Goal: Task Accomplishment & Management: Manage account settings

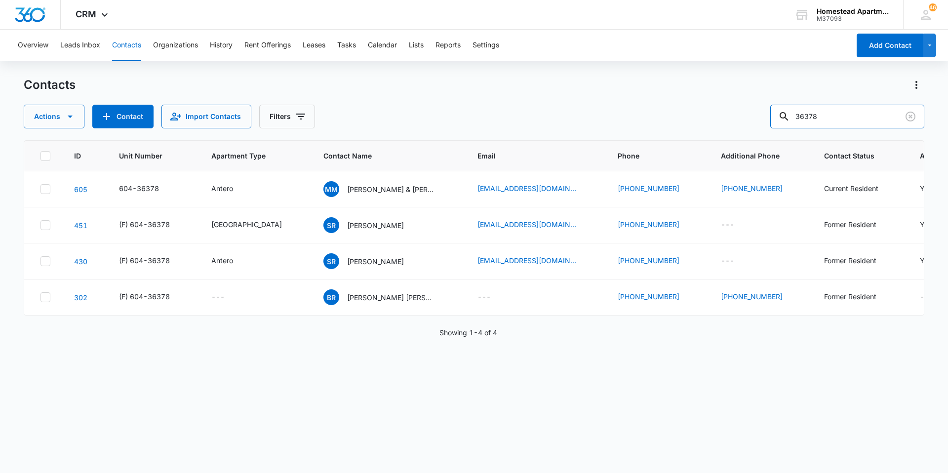
drag, startPoint x: 791, startPoint y: 117, endPoint x: 772, endPoint y: 117, distance: 19.3
click at [772, 117] on div "Actions Contact Import Contacts Filters 36378" at bounding box center [474, 117] width 901 height 24
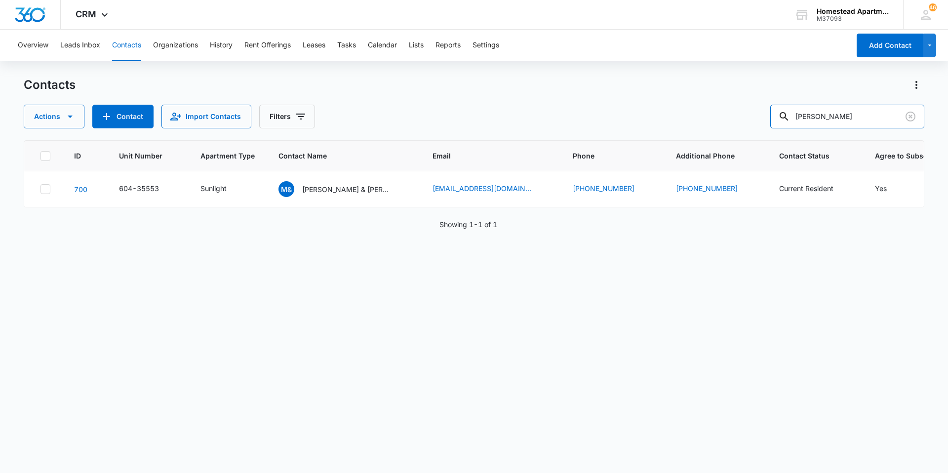
drag, startPoint x: 857, startPoint y: 117, endPoint x: 751, endPoint y: 107, distance: 106.2
click at [751, 107] on div "Actions Contact Import Contacts Filters michelle bryant" at bounding box center [474, 117] width 901 height 24
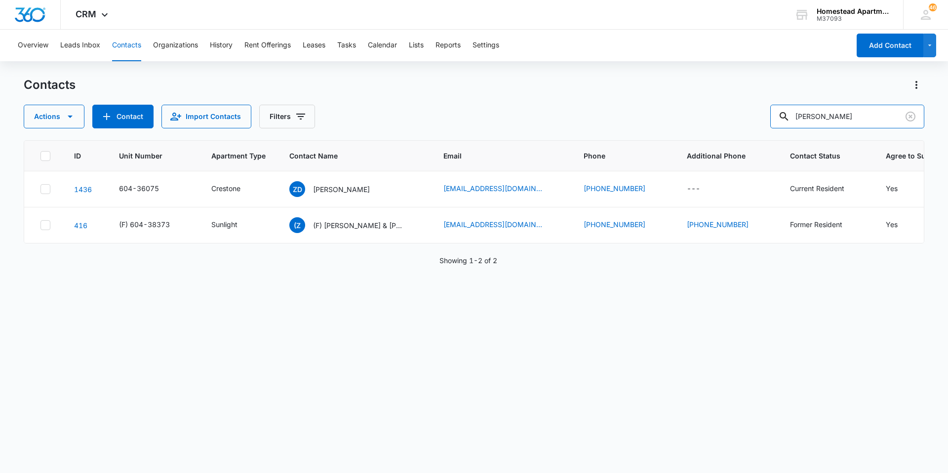
drag, startPoint x: 840, startPoint y: 114, endPoint x: 747, endPoint y: 112, distance: 92.4
click at [747, 112] on div "Actions Contact Import Contacts Filters zachary" at bounding box center [474, 117] width 901 height 24
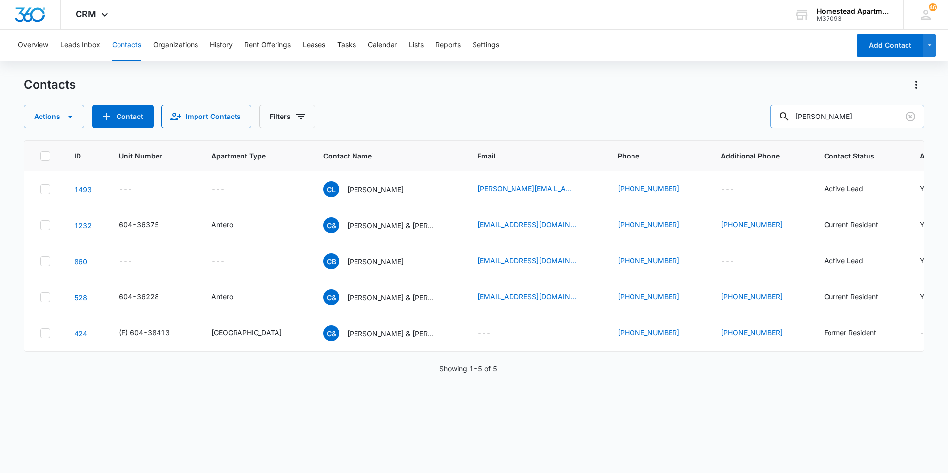
drag, startPoint x: 818, startPoint y: 123, endPoint x: 787, endPoint y: 123, distance: 31.6
click at [787, 123] on div "cody" at bounding box center [848, 117] width 154 height 24
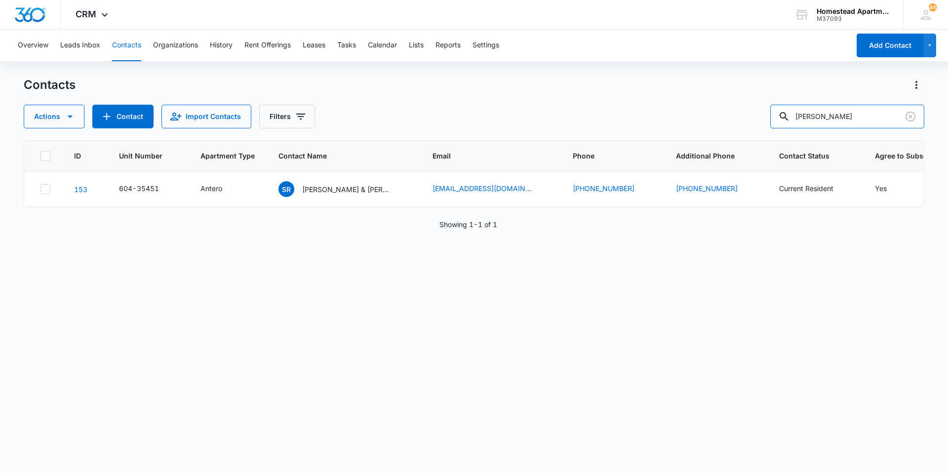
drag, startPoint x: 828, startPoint y: 122, endPoint x: 735, endPoint y: 111, distance: 94.0
click at [735, 111] on div "Actions Contact Import Contacts Filters shanna" at bounding box center [474, 117] width 901 height 24
type input "38256"
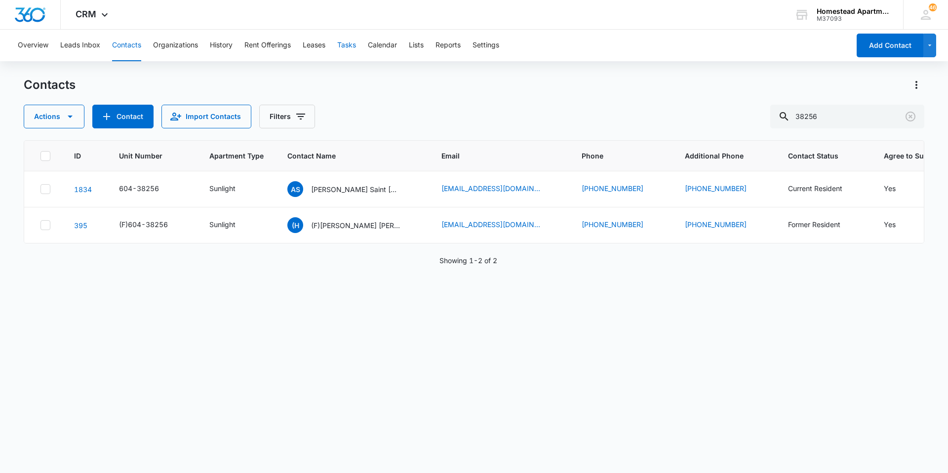
click at [348, 45] on button "Tasks" at bounding box center [346, 46] width 19 height 32
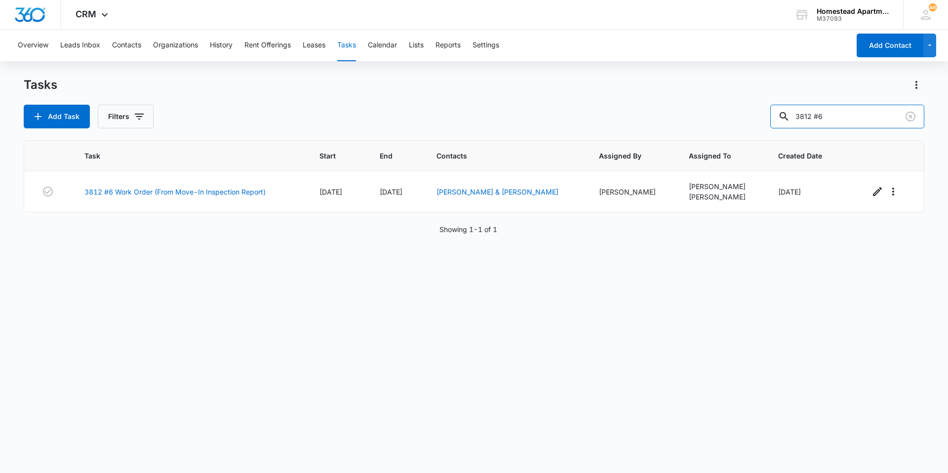
drag, startPoint x: 854, startPoint y: 121, endPoint x: 672, endPoint y: 122, distance: 181.8
click at [672, 122] on div "Add Task Filters 3812 #6" at bounding box center [474, 117] width 901 height 24
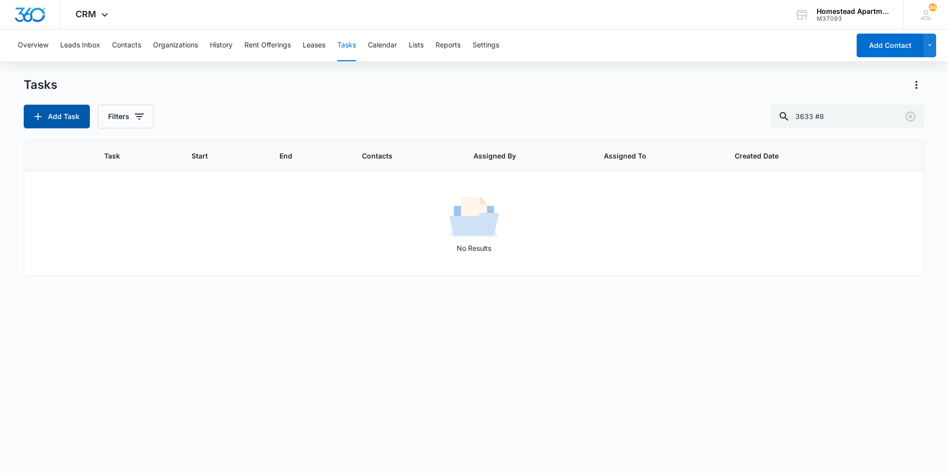
click at [82, 113] on button "Add Task" at bounding box center [57, 117] width 66 height 24
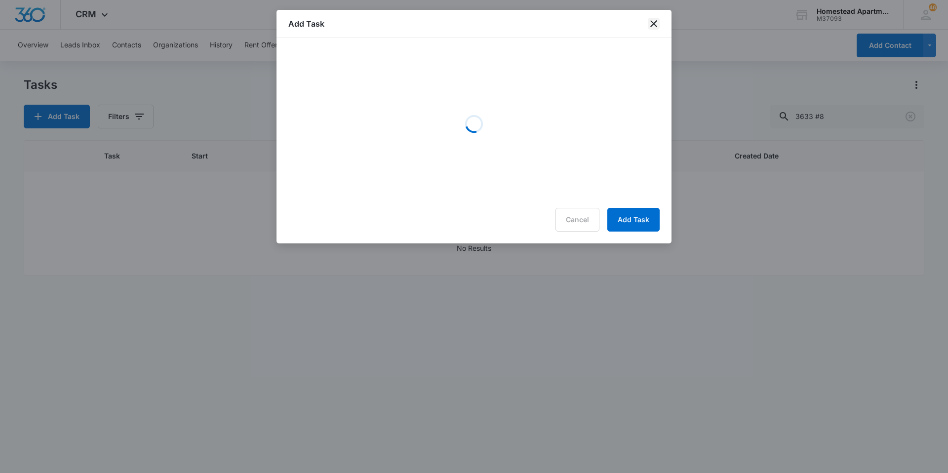
click at [654, 23] on icon "close" at bounding box center [654, 24] width 12 height 12
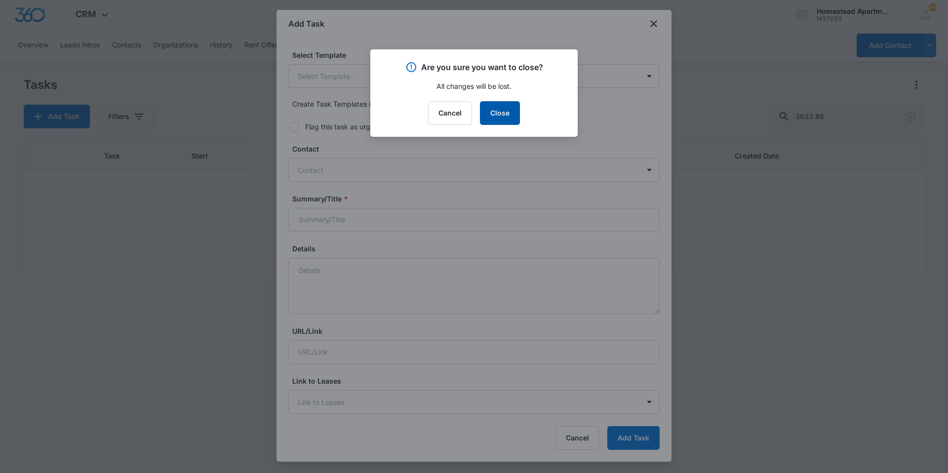
click at [515, 119] on button "Close" at bounding box center [500, 113] width 40 height 24
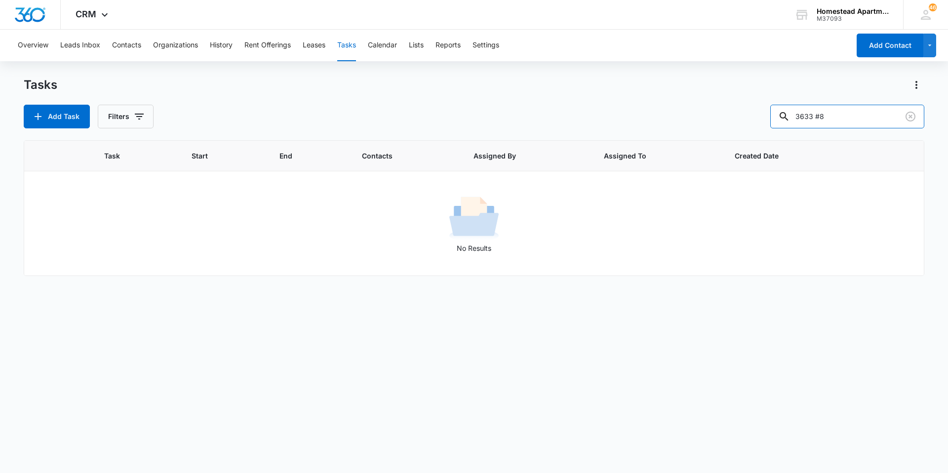
drag, startPoint x: 854, startPoint y: 116, endPoint x: 701, endPoint y: 116, distance: 152.6
click at [701, 116] on div "Add Task Filters 3633 #8" at bounding box center [474, 117] width 901 height 24
type input "lynelle"
click at [119, 125] on button "Filters" at bounding box center [126, 117] width 56 height 24
click at [120, 237] on div at bounding box center [115, 235] width 10 height 10
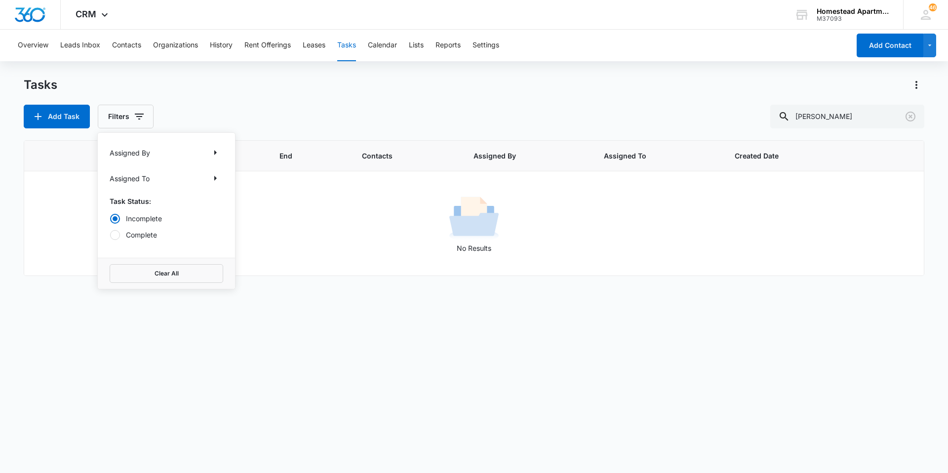
click at [110, 235] on input "Complete" at bounding box center [110, 235] width 0 height 0
radio input "false"
radio input "true"
click at [189, 101] on div "Tasks Add Task Filters Assigned By Assigned To Task Status: Incomplete Complete…" at bounding box center [474, 102] width 901 height 51
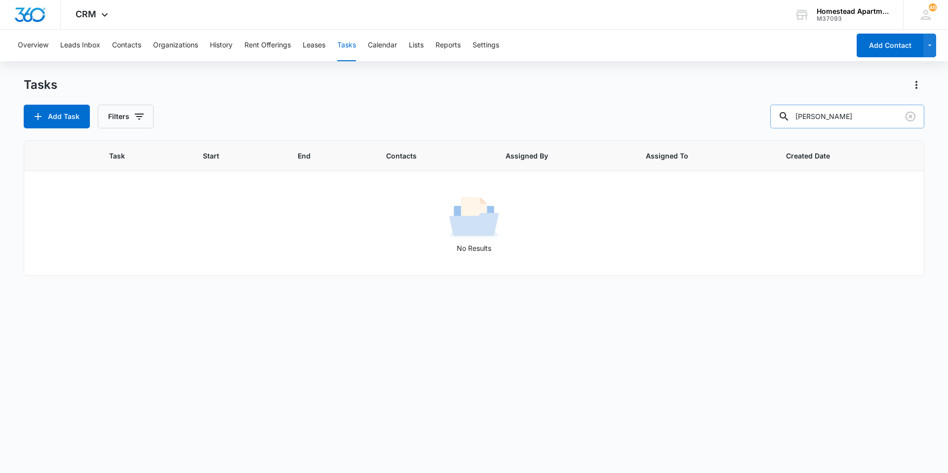
drag, startPoint x: 820, startPoint y: 119, endPoint x: 792, endPoint y: 117, distance: 27.7
click at [792, 117] on div "lynelle" at bounding box center [848, 117] width 154 height 24
type input "3633 #8"
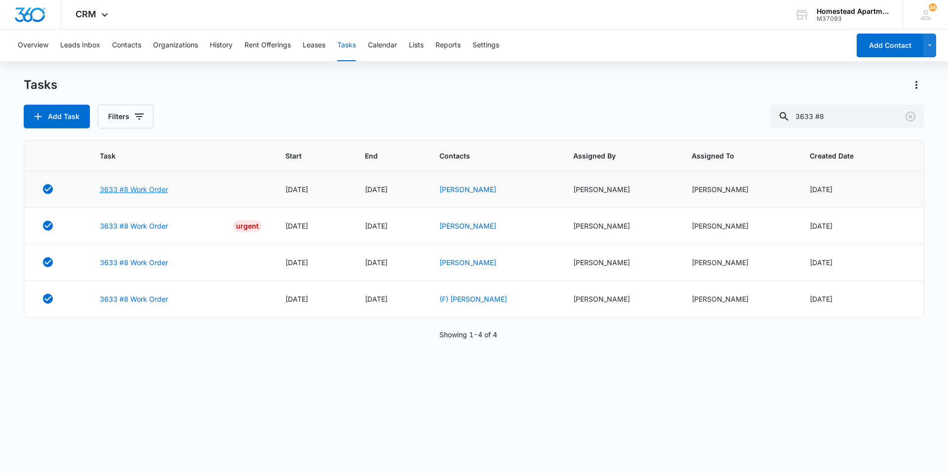
click at [139, 187] on link "3633 #8 Work Order" at bounding box center [134, 189] width 68 height 10
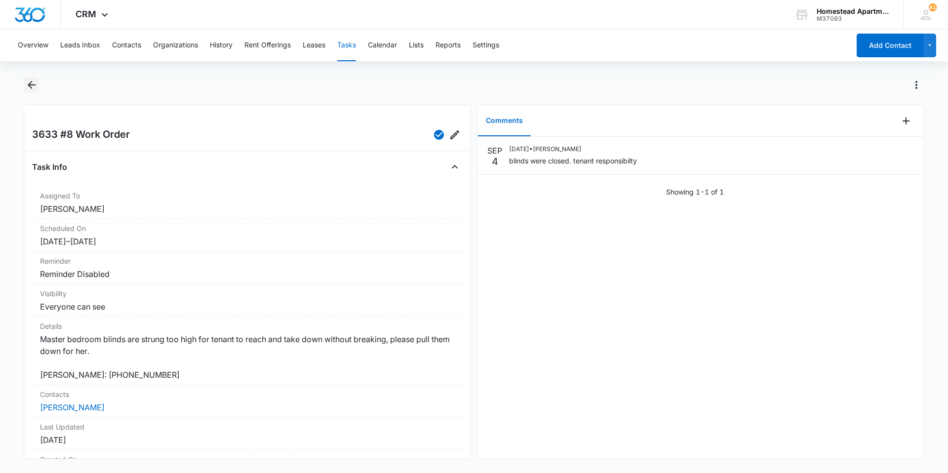
click at [36, 88] on icon "Back" at bounding box center [32, 85] width 12 height 12
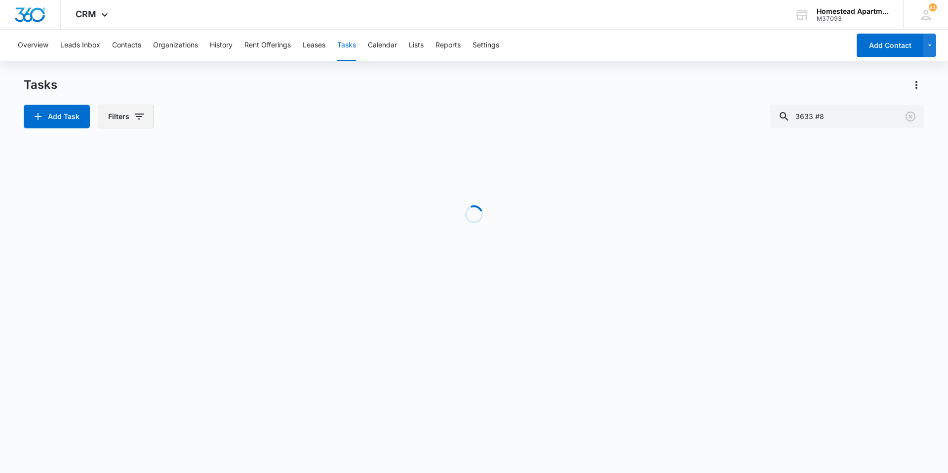
click at [139, 120] on icon "button" at bounding box center [139, 117] width 9 height 6
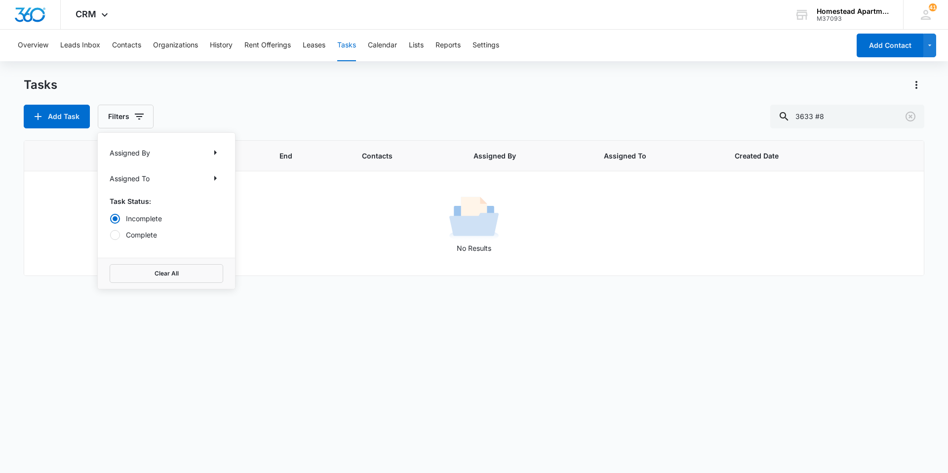
click at [114, 238] on div at bounding box center [115, 235] width 10 height 10
click at [110, 235] on input "Complete" at bounding box center [110, 235] width 0 height 0
radio input "false"
radio input "true"
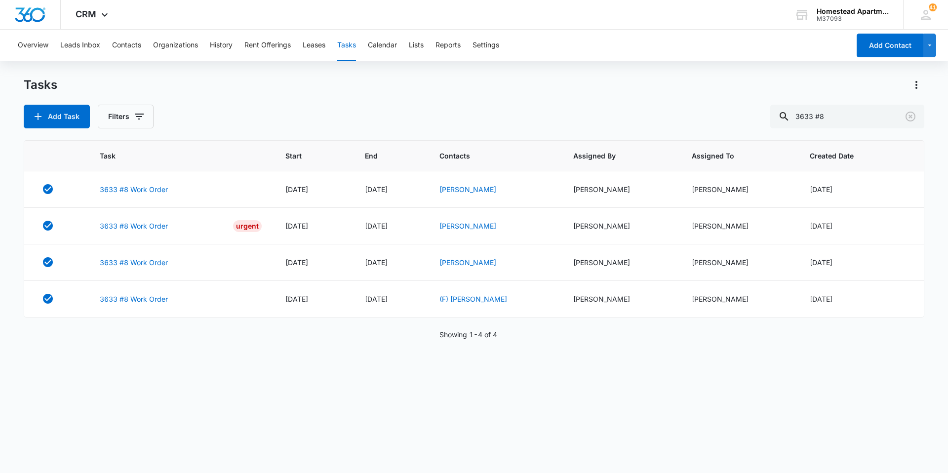
click at [202, 94] on div "Tasks Add Task Filters 3633 #8" at bounding box center [474, 102] width 901 height 51
click at [148, 189] on link "3633 #8 Work Order" at bounding box center [134, 189] width 68 height 10
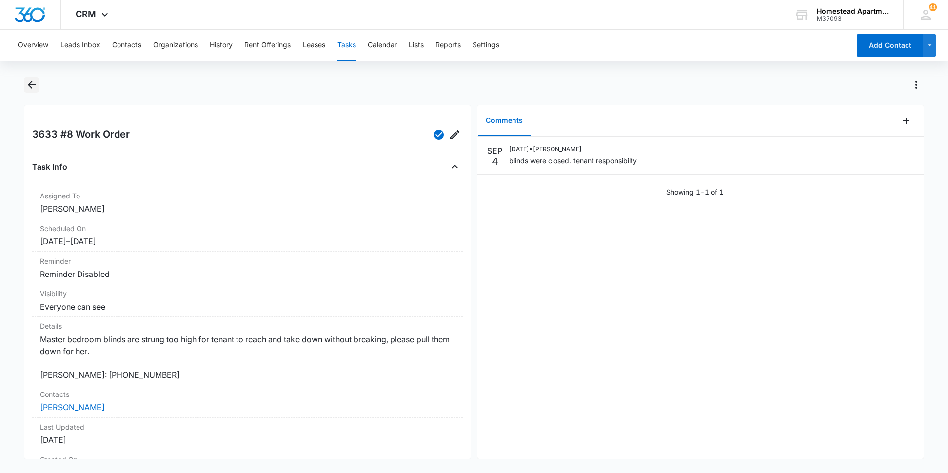
click at [38, 85] on button "Back" at bounding box center [31, 85] width 15 height 16
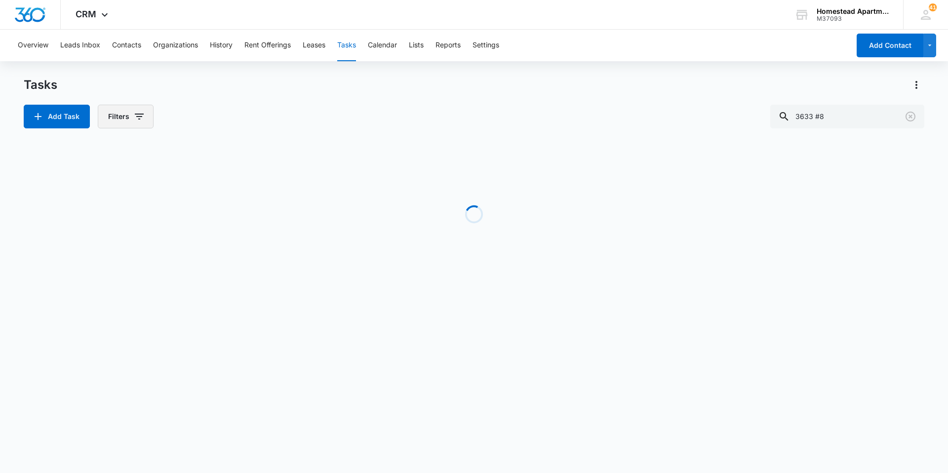
click at [128, 119] on button "Filters" at bounding box center [126, 117] width 56 height 24
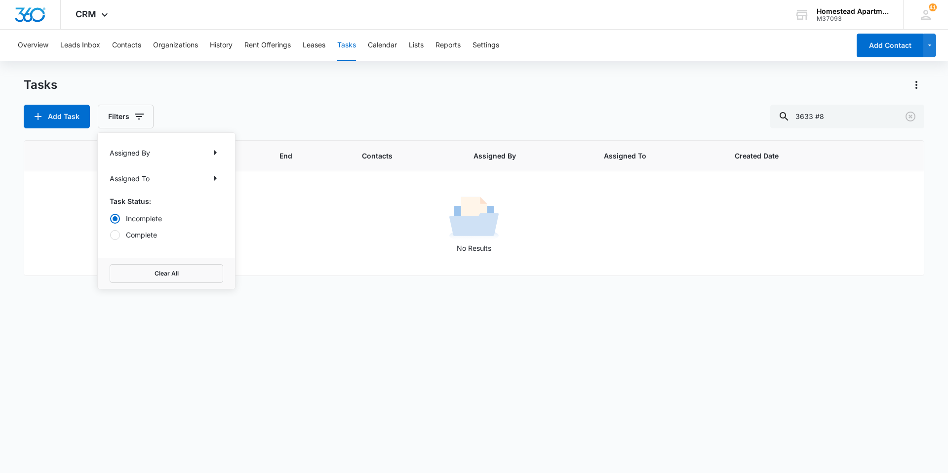
click at [259, 121] on div "Add Task Filters Assigned By Assigned To Task Status: Incomplete Complete Clear…" at bounding box center [474, 117] width 901 height 24
drag, startPoint x: 829, startPoint y: 116, endPoint x: 727, endPoint y: 105, distance: 103.3
click at [727, 105] on div "Add Task Filters 3633 #8" at bounding box center [474, 117] width 901 height 24
drag, startPoint x: 843, startPoint y: 118, endPoint x: 822, endPoint y: 109, distance: 22.3
click at [822, 109] on input "3633 #8" at bounding box center [848, 117] width 154 height 24
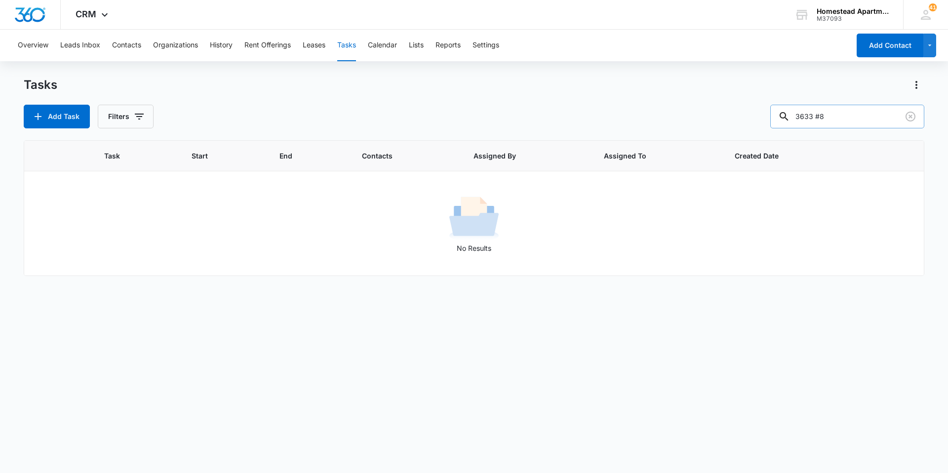
click at [850, 118] on input "3633 #8" at bounding box center [848, 117] width 154 height 24
click at [822, 116] on input "36338" at bounding box center [848, 117] width 154 height 24
type input "3633-8"
click at [140, 111] on icon "button" at bounding box center [139, 117] width 12 height 12
click at [146, 233] on label "Complete" at bounding box center [167, 235] width 114 height 10
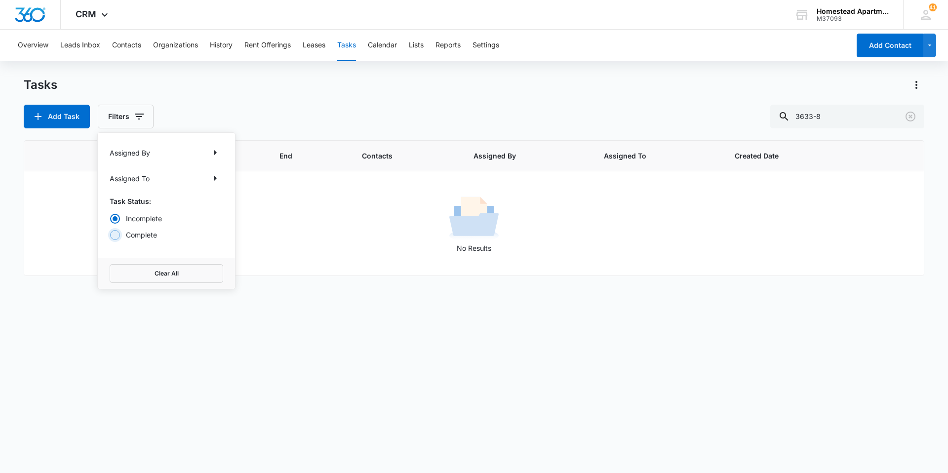
click at [110, 235] on input "Complete" at bounding box center [110, 235] width 0 height 0
radio input "false"
radio input "true"
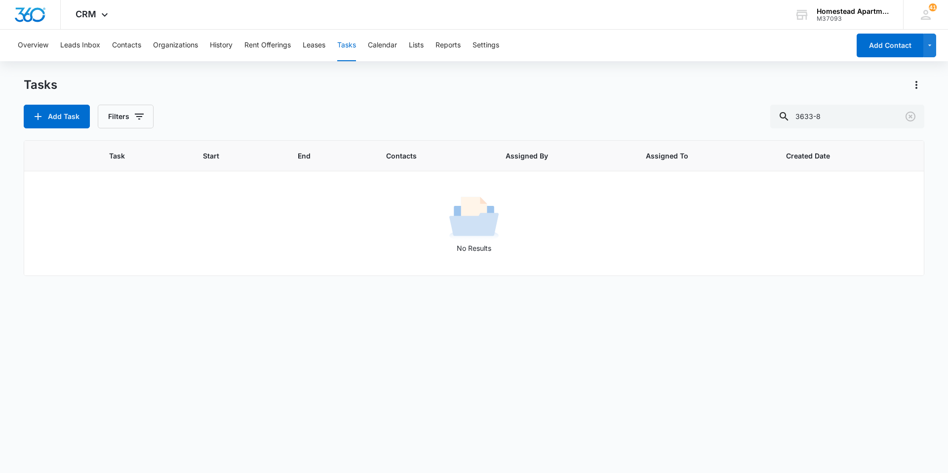
click at [195, 92] on div "Tasks" at bounding box center [474, 85] width 901 height 16
click at [845, 122] on input "3633-8" at bounding box center [848, 117] width 154 height 24
type input "36338"
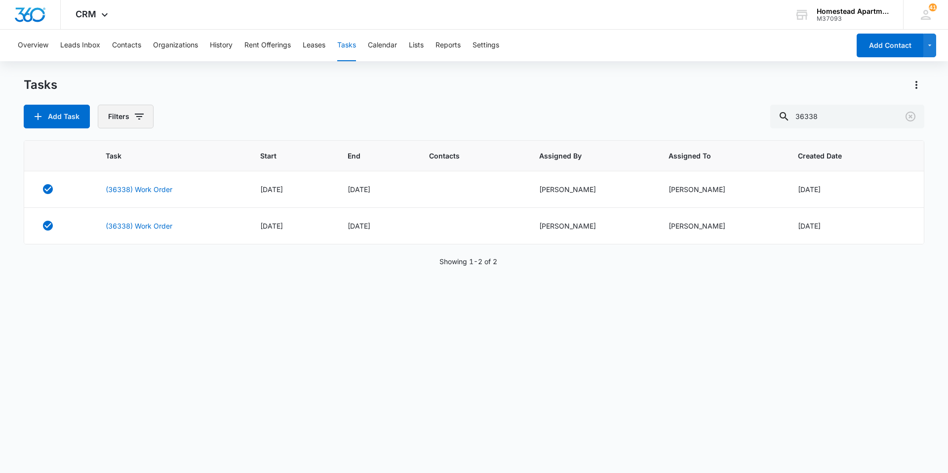
click at [126, 125] on button "Filters" at bounding box center [126, 117] width 56 height 24
click at [124, 212] on div "Task Status: Incomplete Complete" at bounding box center [167, 218] width 114 height 44
click at [117, 216] on div at bounding box center [115, 219] width 10 height 10
click at [110, 218] on input "Incomplete" at bounding box center [110, 218] width 0 height 0
radio input "true"
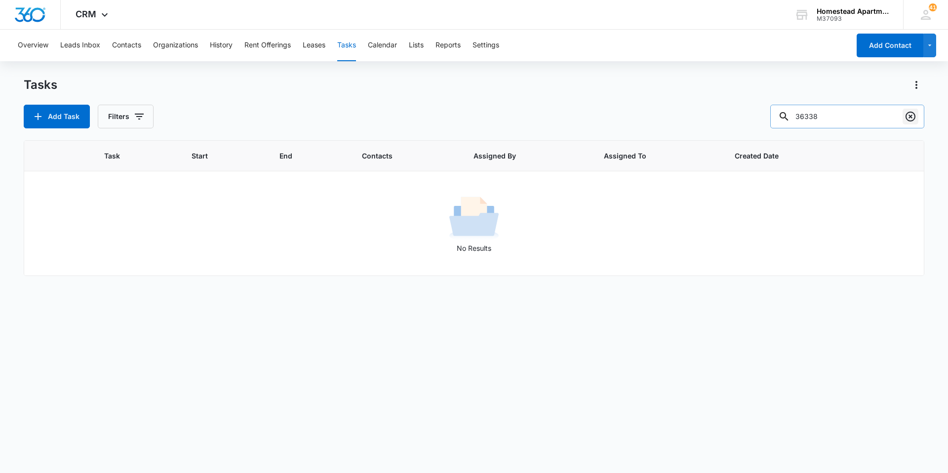
click at [914, 121] on icon "Clear" at bounding box center [911, 117] width 12 height 12
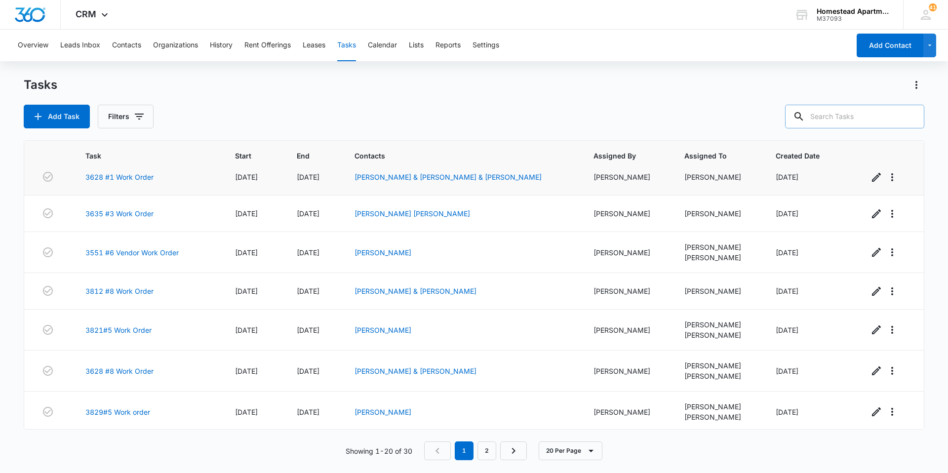
scroll to position [395, 0]
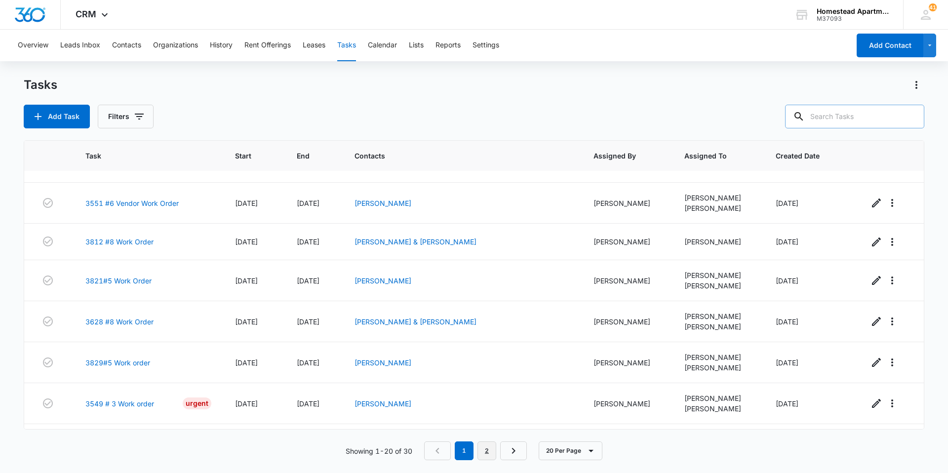
click at [483, 452] on link "2" at bounding box center [487, 451] width 19 height 19
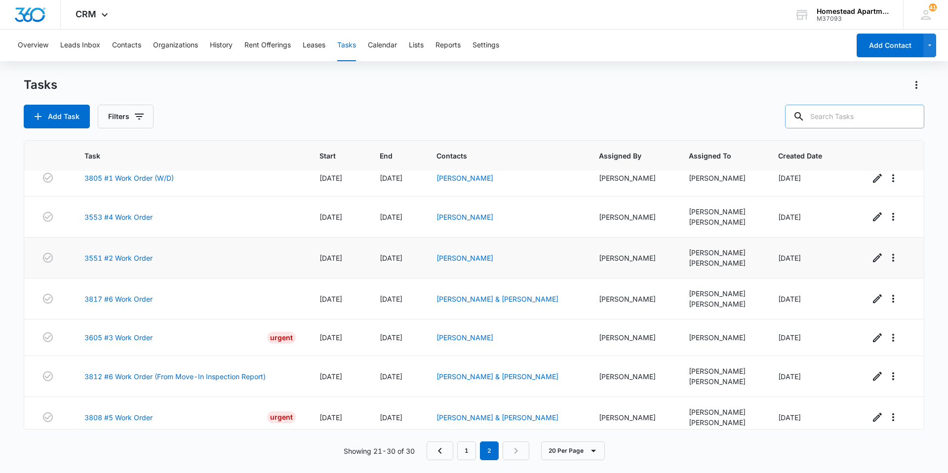
scroll to position [138, 0]
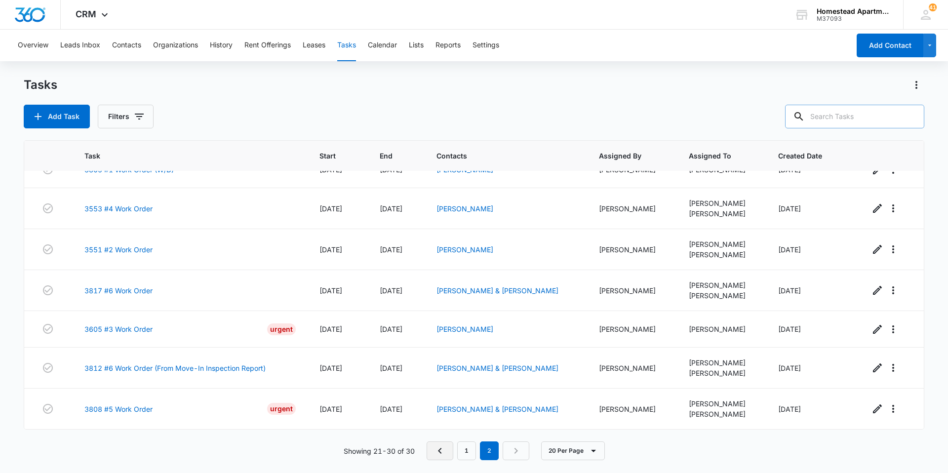
click at [435, 452] on icon "Previous Page" at bounding box center [440, 451] width 12 height 12
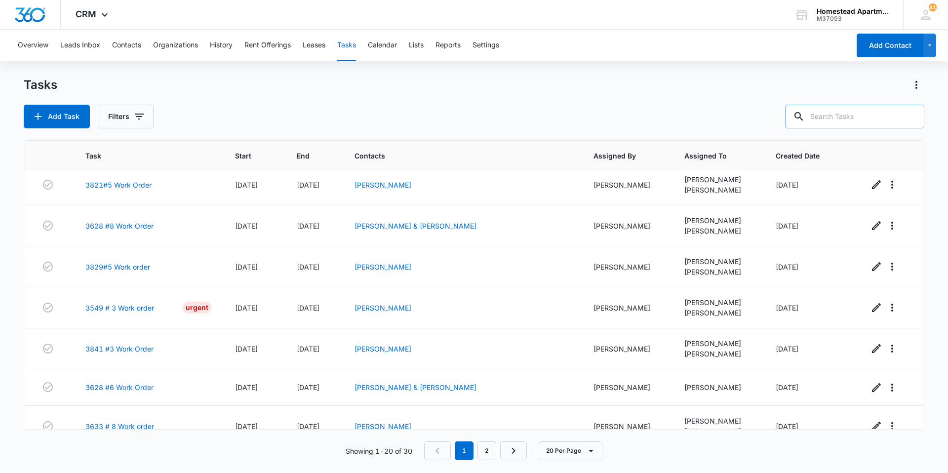
scroll to position [508, 0]
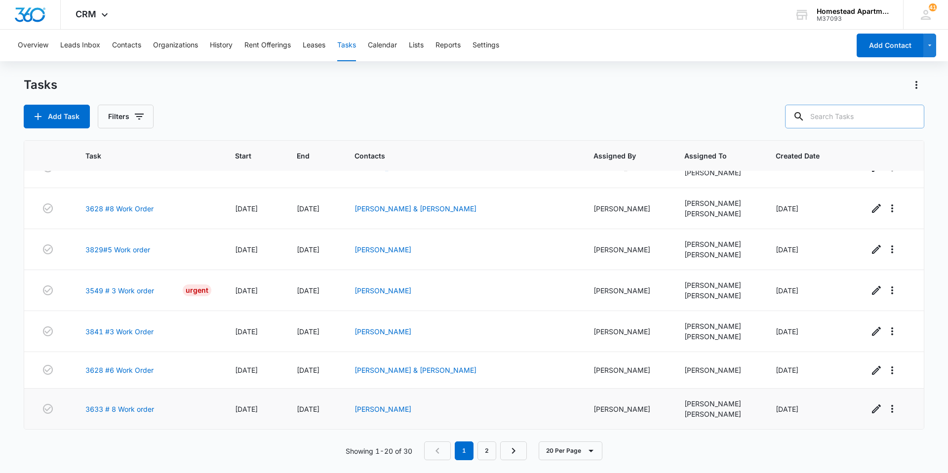
click at [132, 403] on td "3633 # 8 Work order" at bounding box center [149, 409] width 150 height 41
click at [128, 408] on link "3633 # 8 Work order" at bounding box center [119, 409] width 69 height 10
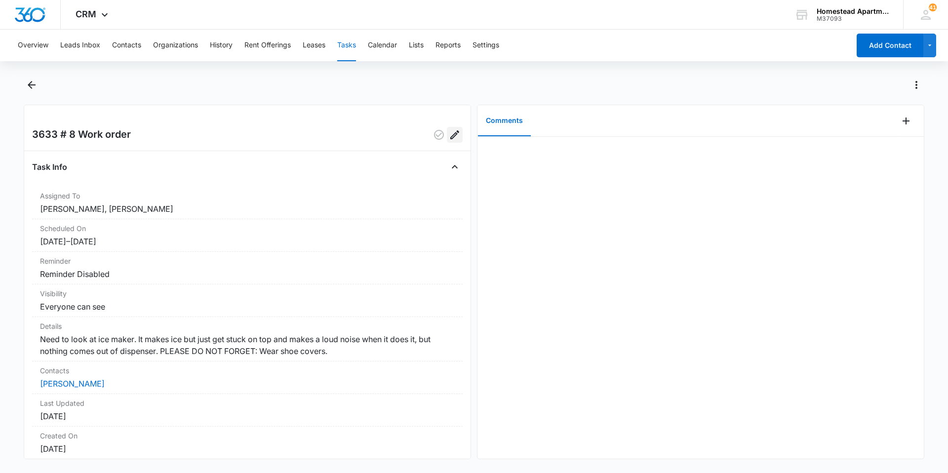
click at [451, 133] on icon "Edit" at bounding box center [455, 135] width 12 height 12
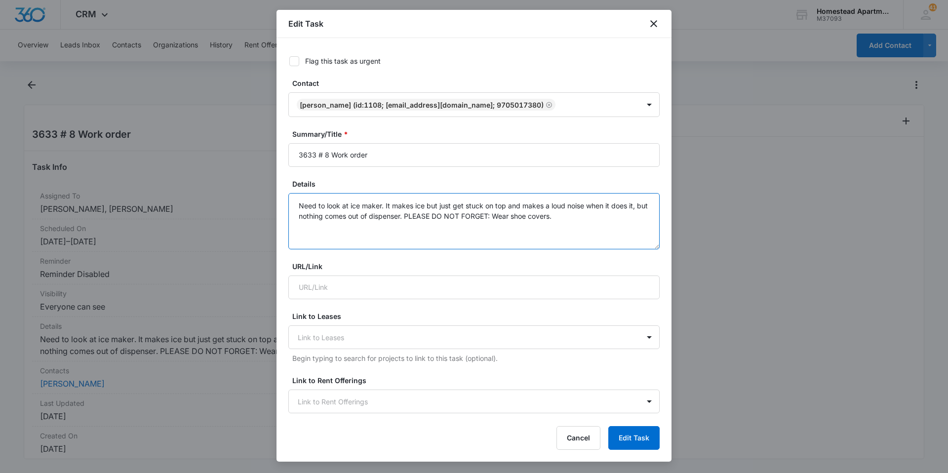
click at [420, 221] on textarea "Need to look at ice maker. It makes ice but just get stuck on top and makes a l…" at bounding box center [473, 221] width 371 height 56
click at [484, 223] on textarea "Need to look at ice maker. It makes ice but just get stuck on top and makes a l…" at bounding box center [473, 221] width 371 height 56
click at [486, 231] on textarea "Need to look at ice maker. It makes ice but just get stuck on top and makes a l…" at bounding box center [473, 221] width 371 height 56
click at [479, 245] on textarea "Need to look at ice maker. It makes ice but just get stuck on top and makes a l…" at bounding box center [473, 221] width 371 height 56
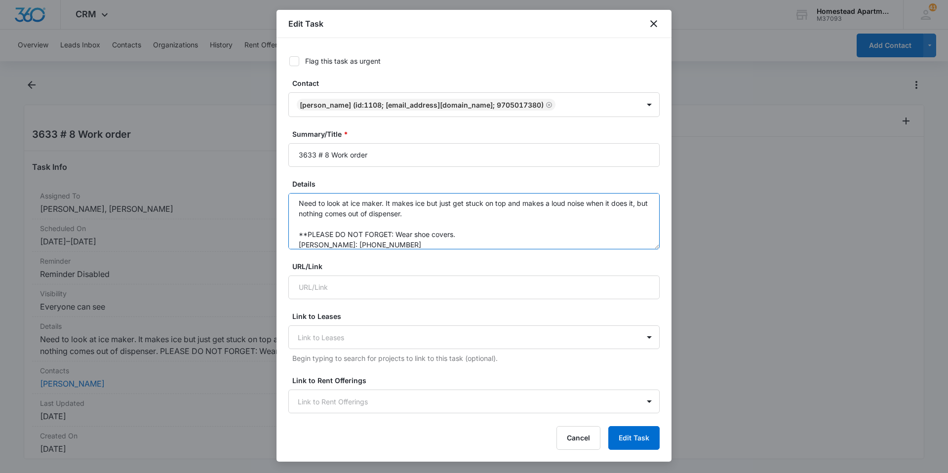
click at [447, 213] on textarea "Need to look at ice maker. It makes ice but just get stuck on top and makes a l…" at bounding box center [473, 221] width 371 height 56
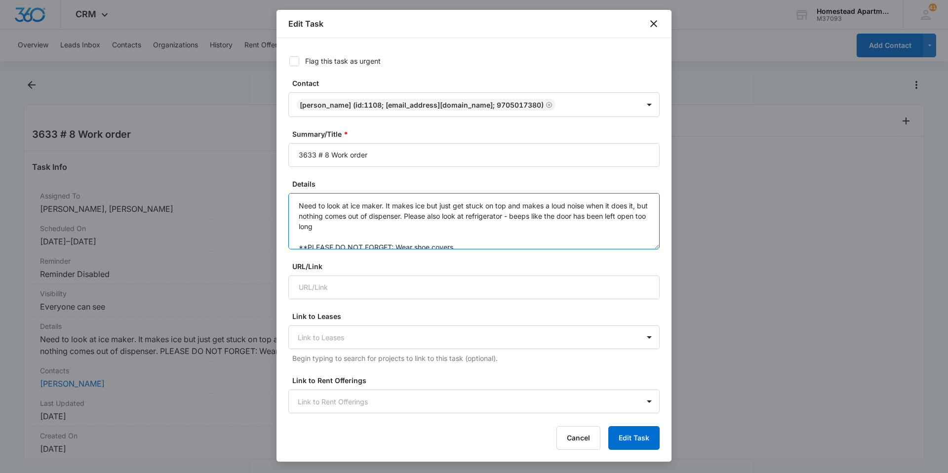
click at [395, 228] on textarea "Need to look at ice maker. It makes ice but just get stuck on top and makes a l…" at bounding box center [473, 221] width 371 height 56
click at [485, 231] on textarea "Need to look at ice maker. It makes ice but just get stuck on top and makes a l…" at bounding box center [473, 221] width 371 height 56
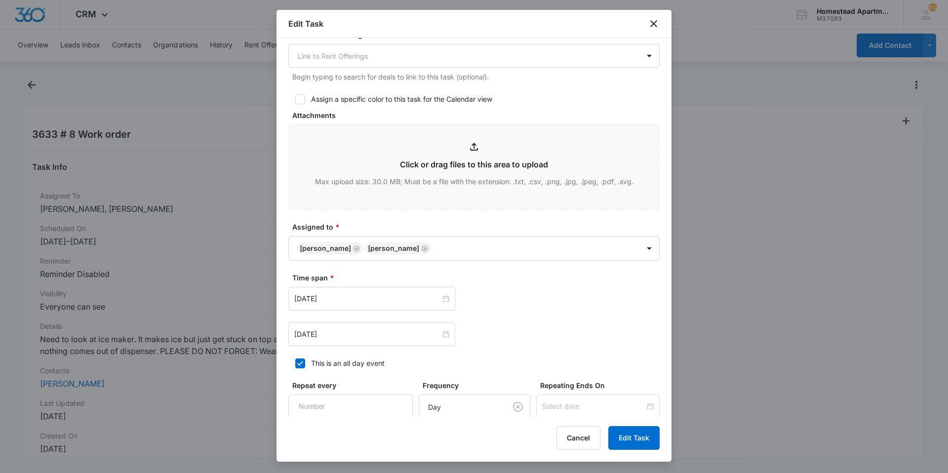
scroll to position [445, 0]
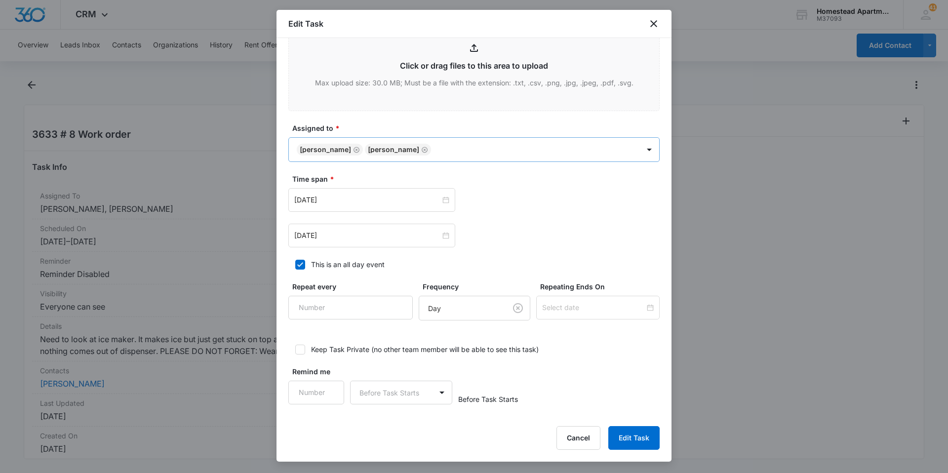
click at [354, 150] on icon "Remove Carlos Fierro" at bounding box center [357, 150] width 6 height 6
type textarea "Need to look at ice maker. It makes ice but just get stuck on top and makes a l…"
click at [641, 439] on button "Edit Task" at bounding box center [634, 438] width 51 height 24
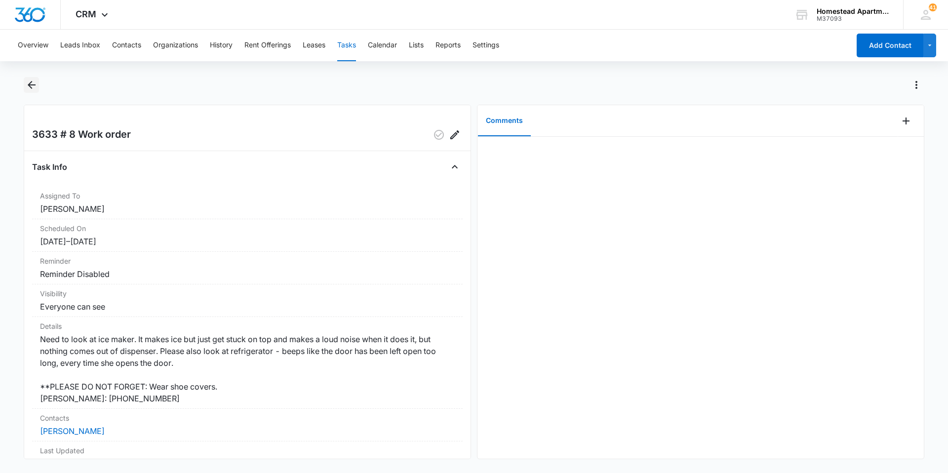
click at [28, 86] on icon "Back" at bounding box center [32, 85] width 12 height 12
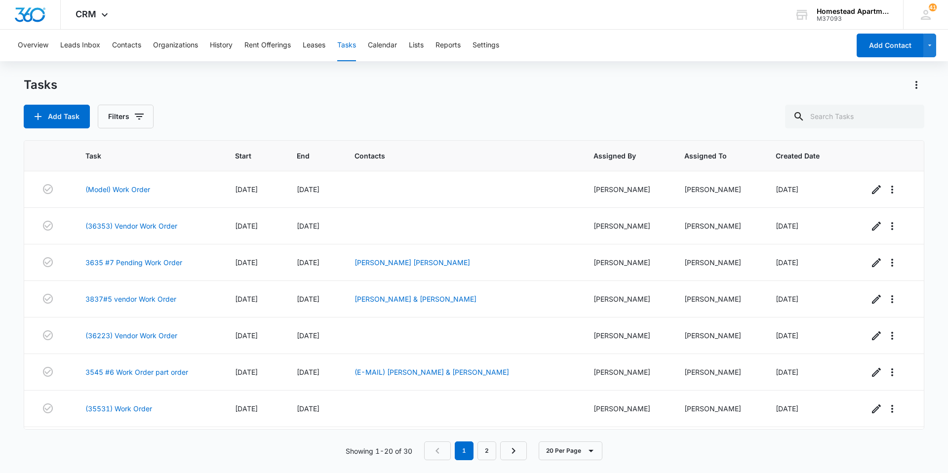
click at [110, 44] on div "Overview Leads Inbox Contacts Organizations History Rent Offerings Leases Tasks…" at bounding box center [431, 46] width 838 height 32
click at [118, 42] on button "Contacts" at bounding box center [126, 46] width 29 height 32
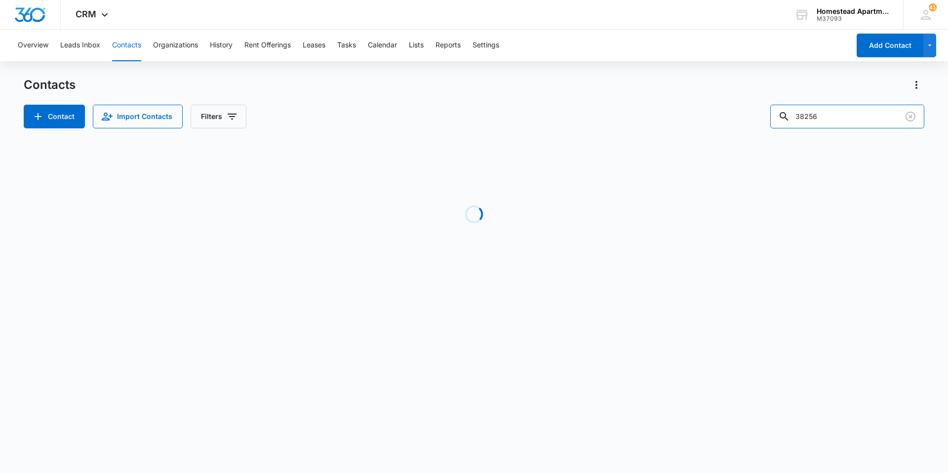
drag, startPoint x: 805, startPoint y: 113, endPoint x: 755, endPoint y: 106, distance: 50.4
click at [755, 106] on div "Contact Import Contacts Filters 38256" at bounding box center [474, 117] width 901 height 24
type input "38136"
